Goal: Information Seeking & Learning: Find specific page/section

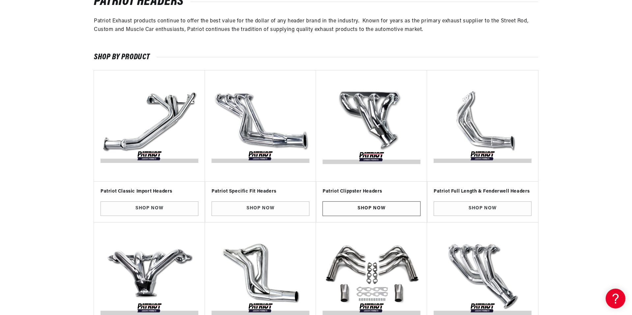
scroll to position [132, 0]
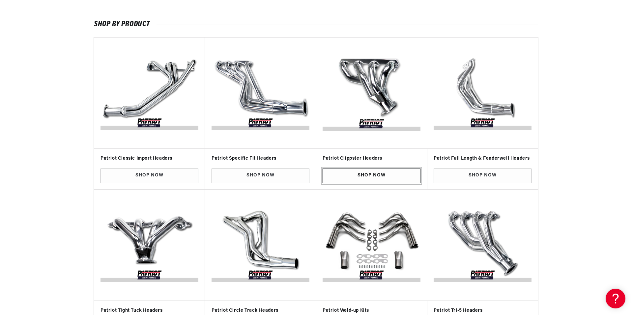
click at [361, 177] on link "Shop Now" at bounding box center [371, 176] width 98 height 15
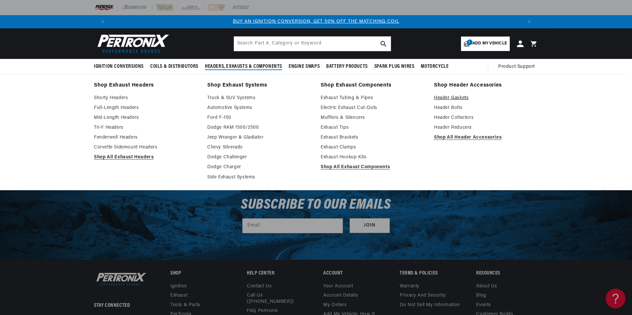
click at [451, 98] on link "Header Gaskets" at bounding box center [486, 98] width 104 height 8
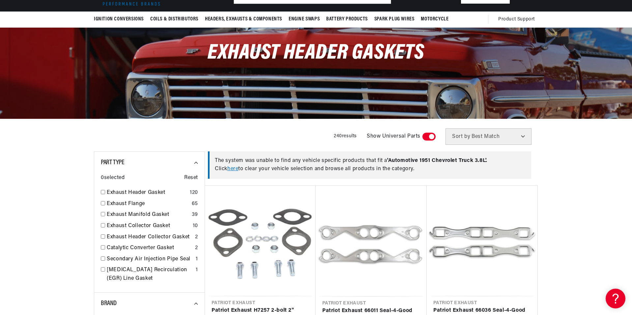
scroll to position [66, 0]
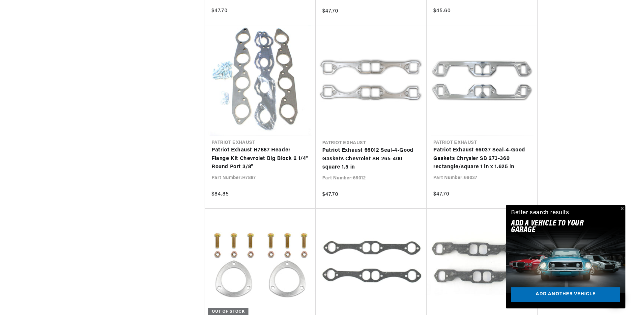
scroll to position [0, 411]
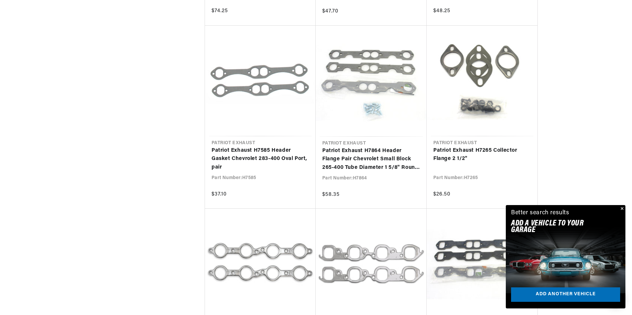
scroll to position [2042, 0]
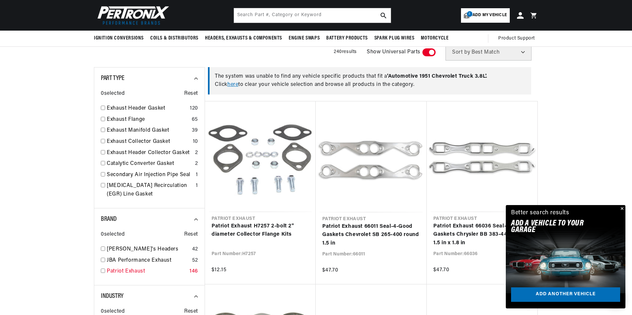
click at [101, 269] on input "checkbox" at bounding box center [103, 271] width 4 height 4
checkbox input "true"
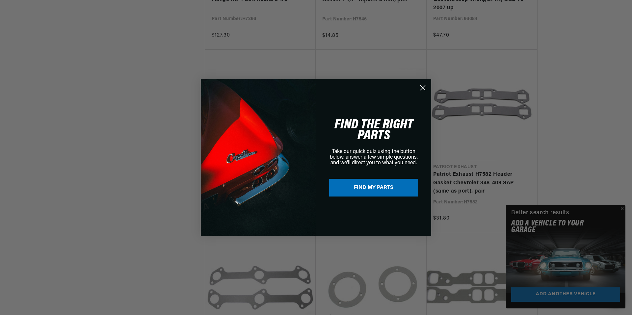
click at [425, 86] on circle "Close dialog" at bounding box center [423, 87] width 11 height 11
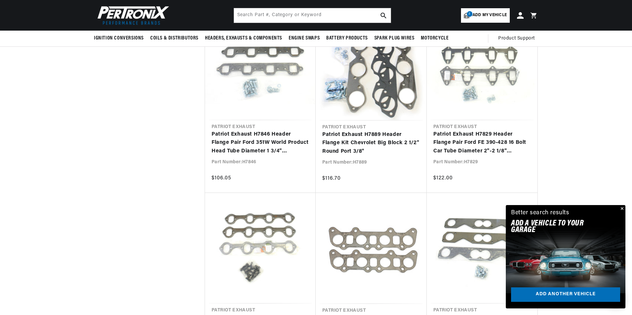
click at [476, 13] on span "Add my vehicle" at bounding box center [489, 15] width 34 height 6
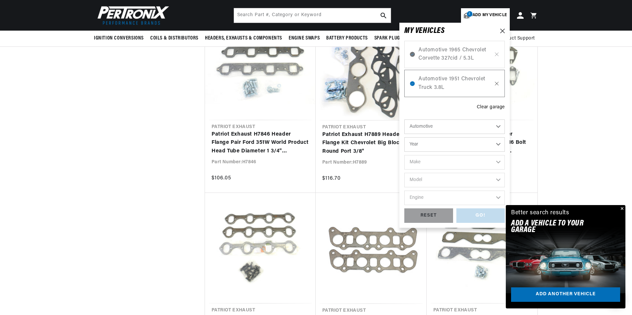
click at [497, 85] on icon at bounding box center [497, 83] width 6 height 5
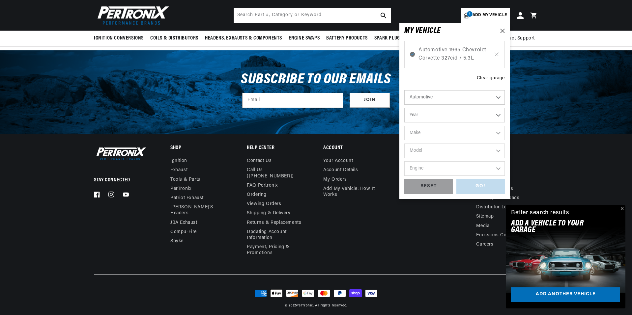
click at [495, 94] on select "Automotive Agricultural Industrial Marine Motorcycle" at bounding box center [454, 97] width 100 height 14
click at [404, 90] on select "Automotive Agricultural Industrial Marine Motorcycle" at bounding box center [454, 97] width 100 height 14
click at [464, 117] on select "Year 2022 2021 2020 2019 2018 2017 2016 2015 2014 2013 2012 2011 2010 2009 2008…" at bounding box center [454, 115] width 100 height 14
select select "1982"
click at [404, 108] on select "Year 2022 2021 2020 2019 2018 2017 2016 2015 2014 2013 2012 2011 2010 2009 2008…" at bounding box center [454, 115] width 100 height 14
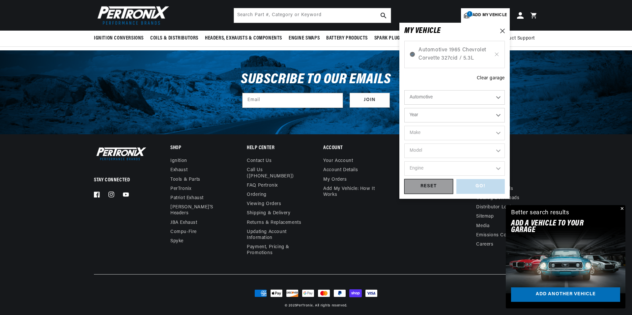
select select "1982"
click at [495, 133] on select "Make American Motors Avanti Buick Cadillac Checker Chevrolet Chrysler Dodge For…" at bounding box center [454, 133] width 100 height 14
select select "American-Motors"
click at [404, 126] on select "Make American Motors Avanti Buick Cadillac Checker Chevrolet Chrysler Dodge For…" at bounding box center [454, 133] width 100 height 14
click at [473, 150] on select "Model Concord Eagle Spirit" at bounding box center [454, 151] width 100 height 14
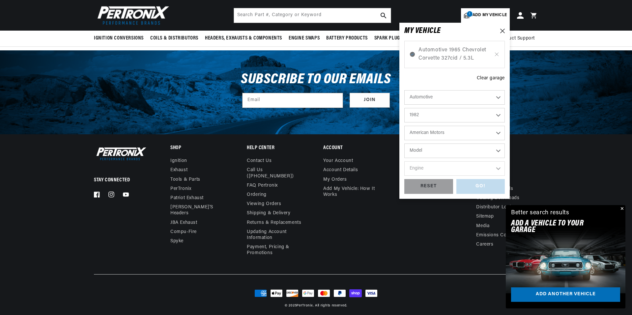
click at [498, 134] on select "American Motors Avanti Buick Cadillac Checker Chevrolet Chrysler Dodge Ford GMC…" at bounding box center [454, 133] width 100 height 14
click at [404, 126] on select "American Motors Avanti Buick Cadillac Checker Chevrolet Chrysler Dodge Ford GMC…" at bounding box center [454, 133] width 100 height 14
select select "Jeep"
click at [500, 150] on select "Model Cherokee CJ5 CJ7 J10 J20 Scrambler Wagoneer" at bounding box center [454, 151] width 100 height 14
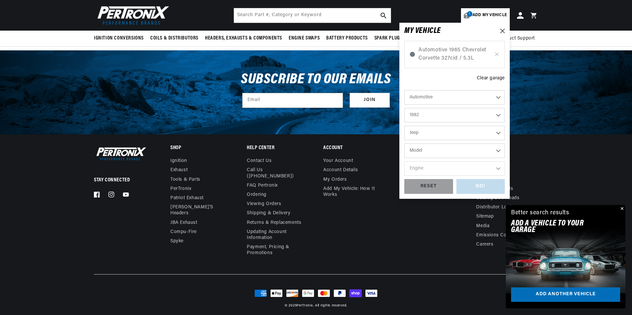
select select "CJ7"
click at [404, 144] on select "Model Cherokee CJ5 CJ7 J10 J20 Scrambler Wagoneer" at bounding box center [454, 151] width 100 height 14
click at [473, 167] on select "Engine 4.2L" at bounding box center [454, 168] width 100 height 14
click at [497, 168] on select "Engine 4.2L" at bounding box center [454, 168] width 100 height 14
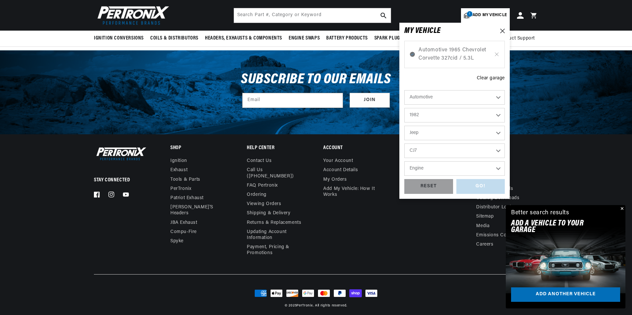
click at [499, 151] on select "Cherokee CJ5 CJ7 J10 J20 Scrambler Wagoneer" at bounding box center [454, 151] width 100 height 14
click at [404, 144] on select "Cherokee CJ5 CJ7 J10 J20 Scrambler Wagoneer" at bounding box center [454, 151] width 100 height 14
select select "Scrambler"
click at [496, 166] on select "Engine 4.2L" at bounding box center [454, 168] width 100 height 14
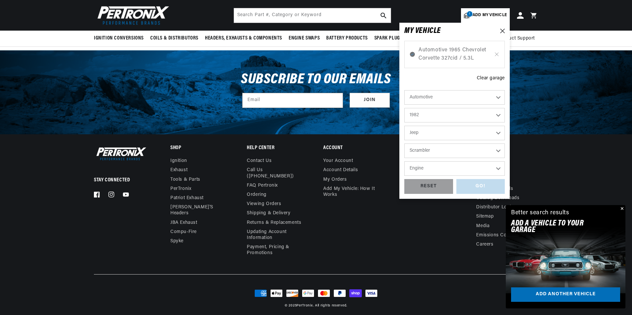
click at [496, 166] on select "Engine 4.2L" at bounding box center [454, 168] width 100 height 14
click at [496, 115] on select "2022 2021 2020 2019 2018 2017 2016 2015 2014 2013 2012 2011 2010 2009 2008 2007…" at bounding box center [454, 115] width 100 height 14
click at [404, 108] on select "2022 2021 2020 2019 2018 2017 2016 2015 2014 2013 2012 2011 2010 2009 2008 2007…" at bounding box center [454, 115] width 100 height 14
select select "1979"
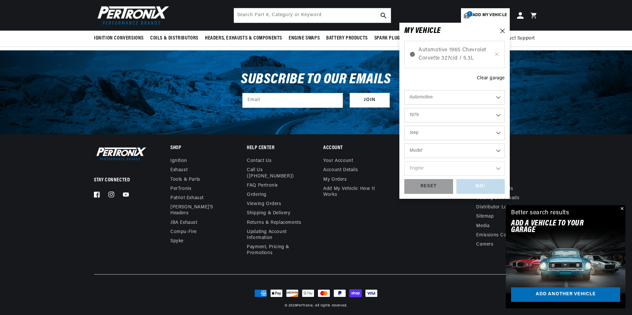
click at [496, 149] on select "Model Cherokee CJ5 CJ7 J10 J20 Wagoneer" at bounding box center [454, 151] width 100 height 14
select select "CJ7"
click at [404, 144] on select "Model Cherokee CJ5 CJ7 J10 J20 Wagoneer" at bounding box center [454, 151] width 100 height 14
click at [448, 174] on select "Engine 4.2L 5.0L" at bounding box center [454, 168] width 100 height 14
click at [499, 151] on select "Cherokee CJ5 CJ7 J10 J20 Wagoneer" at bounding box center [454, 151] width 100 height 14
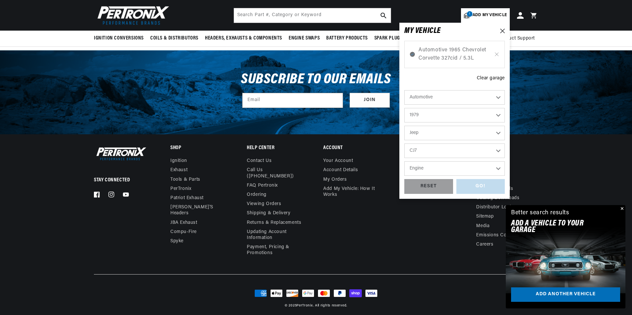
scroll to position [0, 411]
click at [404, 144] on select "Cherokee CJ5 CJ7 J10 J20 Wagoneer" at bounding box center [454, 151] width 100 height 14
select select "J10"
click at [483, 166] on select "Engine 4.2L 5.9L" at bounding box center [454, 168] width 100 height 14
click at [497, 168] on select "Engine 4.2L 5.9L" at bounding box center [454, 168] width 100 height 14
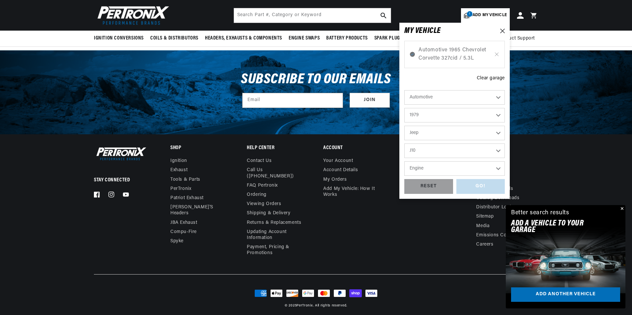
scroll to position [0, 823]
click at [497, 168] on select "Engine 4.2L 5.9L" at bounding box center [454, 168] width 100 height 14
select select "5.9L"
click at [404, 161] on select "Engine 4.2L 5.9L" at bounding box center [454, 168] width 100 height 14
select select "5.9L"
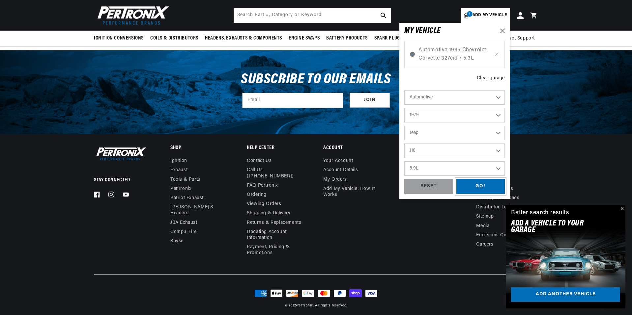
click at [479, 186] on div "GO!" at bounding box center [480, 186] width 49 height 15
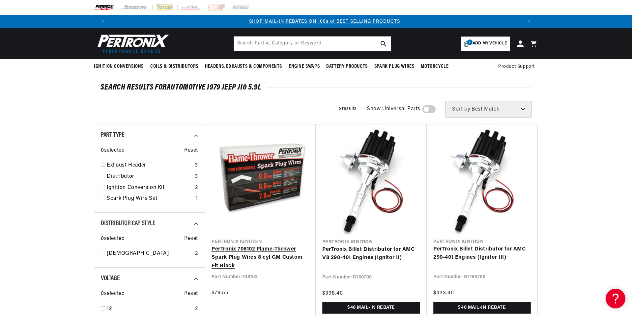
scroll to position [0, 411]
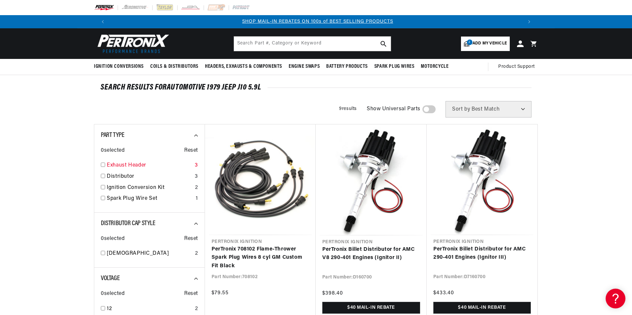
click at [102, 165] on input "checkbox" at bounding box center [103, 165] width 4 height 4
checkbox input "true"
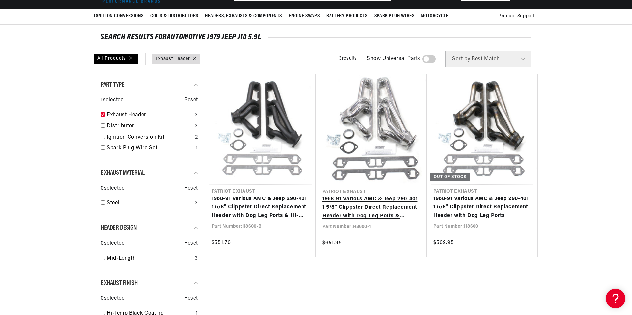
scroll to position [66, 0]
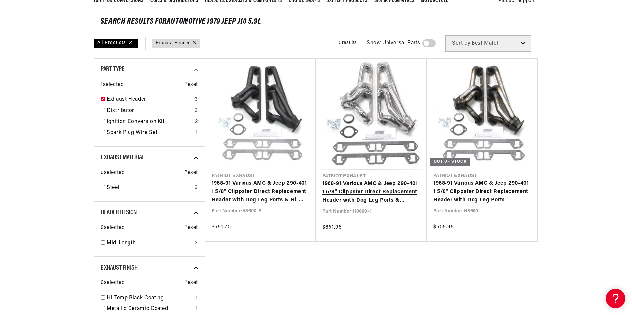
click at [378, 180] on link "1968-91 Various AMC & Jeep 290-401 1 5/8" Clippster Direct Replacement Header w…" at bounding box center [371, 192] width 98 height 25
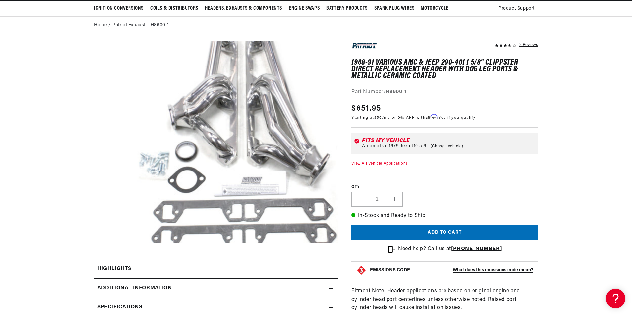
scroll to position [66, 0]
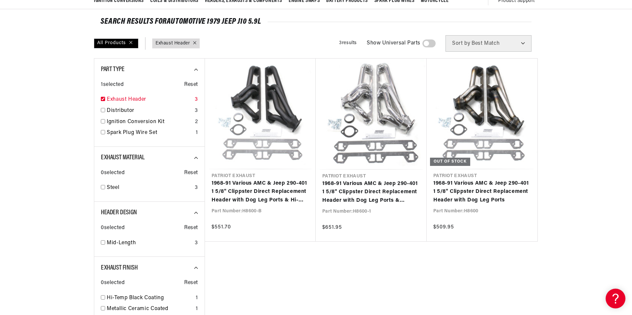
click at [104, 99] on input "checkbox" at bounding box center [103, 99] width 4 height 4
checkbox input "false"
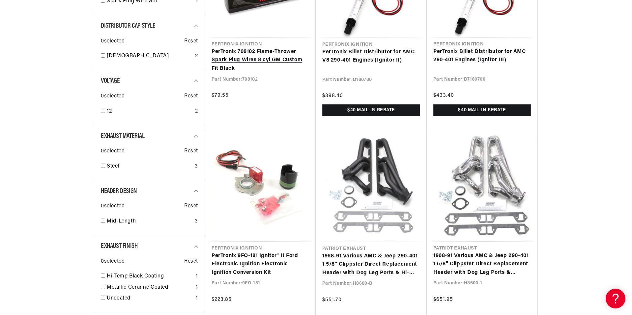
scroll to position [0, 411]
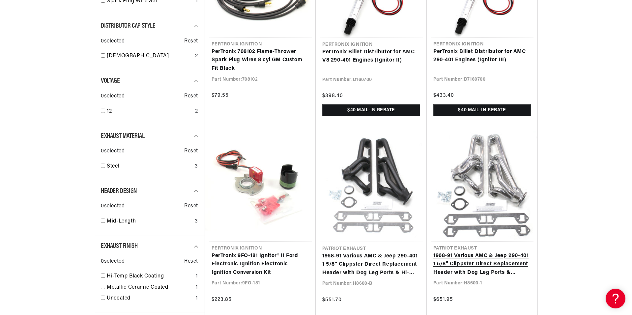
click at [470, 277] on link "1968-91 Various AMC & Jeep 290-401 1 5/8" Clippster Direct Replacement Header w…" at bounding box center [481, 264] width 97 height 25
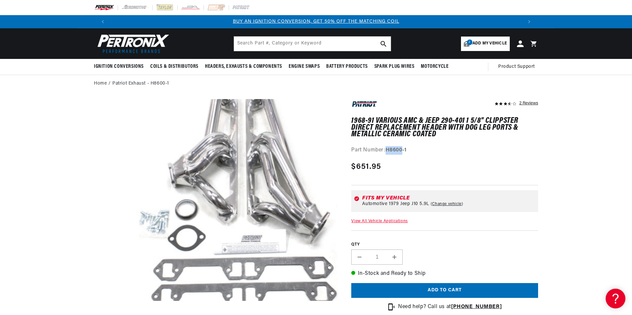
drag, startPoint x: 386, startPoint y: 150, endPoint x: 415, endPoint y: 150, distance: 29.0
click at [415, 150] on div "Part Number: H8600-1" at bounding box center [444, 150] width 187 height 9
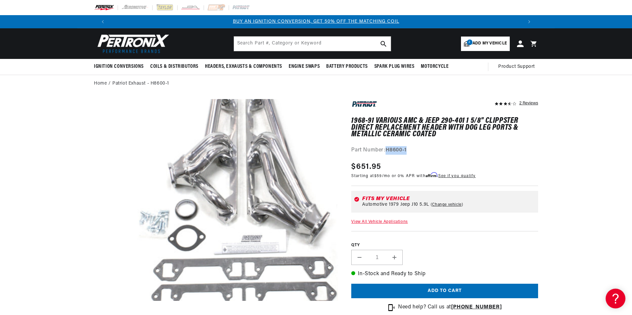
copy strong "H8600-1"
click at [276, 43] on input "text" at bounding box center [312, 44] width 157 height 14
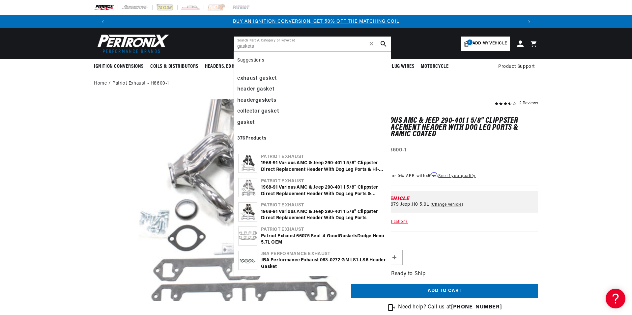
type input "gaskets"
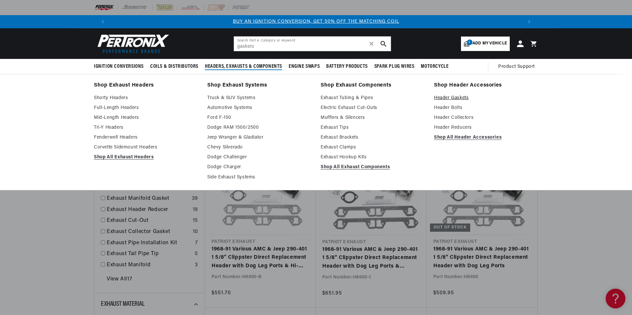
click at [454, 96] on link "Header Gaskets" at bounding box center [486, 98] width 104 height 8
